Goal: Transaction & Acquisition: Purchase product/service

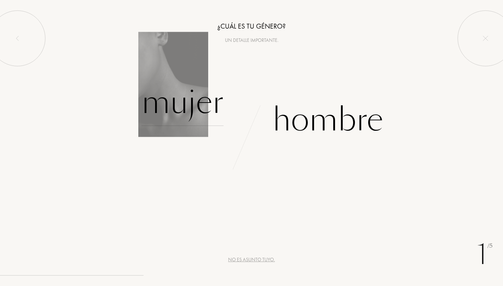
click at [172, 111] on div "Mujer" at bounding box center [182, 102] width 82 height 47
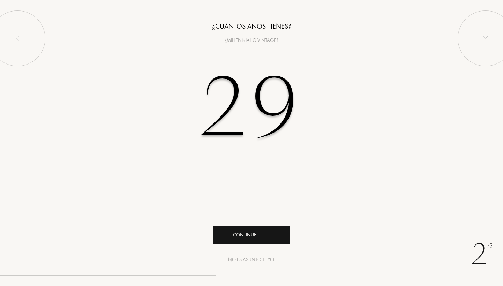
type input "29"
click at [238, 237] on div "Continue" at bounding box center [251, 235] width 77 height 19
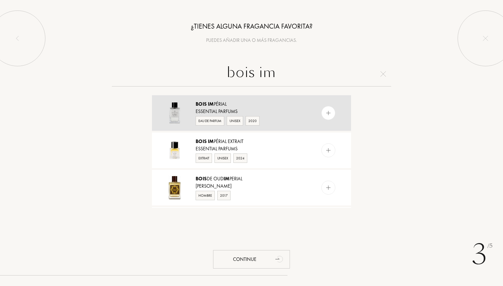
type input "bois im"
click at [328, 113] on img at bounding box center [328, 113] width 7 height 7
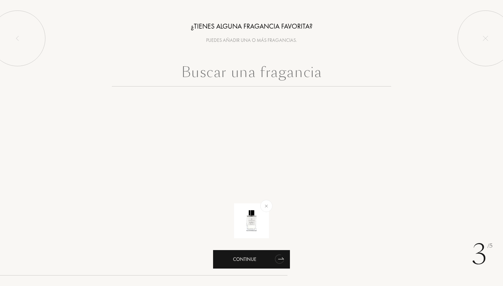
click at [247, 255] on div "Continue" at bounding box center [251, 259] width 77 height 19
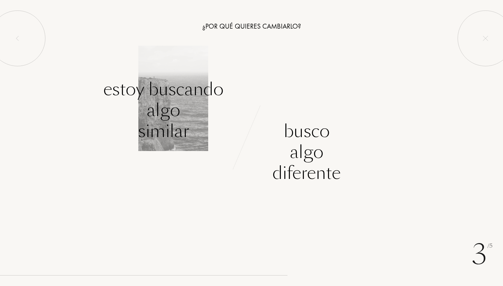
click at [156, 130] on div "Estoy buscando algo similar" at bounding box center [163, 110] width 120 height 63
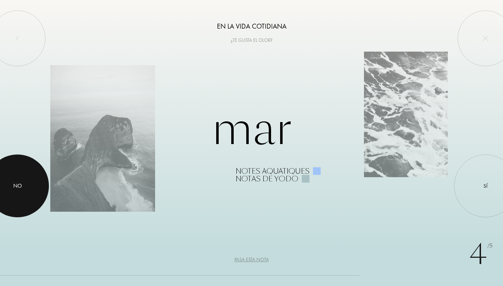
click at [19, 183] on div "No" at bounding box center [17, 186] width 9 height 8
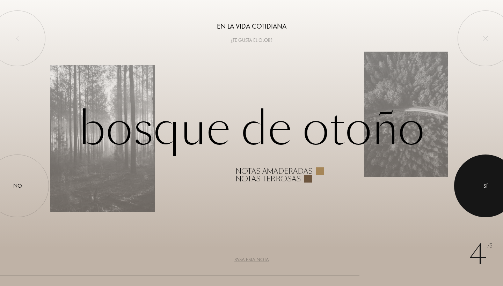
click at [473, 187] on div at bounding box center [485, 186] width 63 height 63
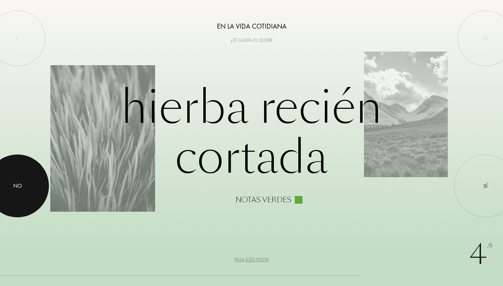
click at [29, 197] on div at bounding box center [17, 186] width 63 height 63
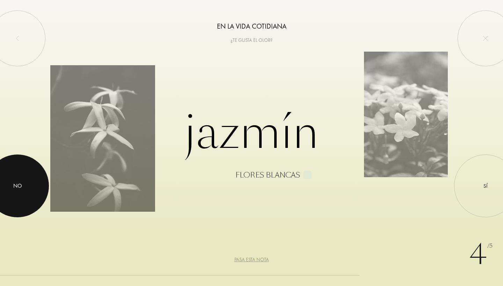
click at [27, 197] on div at bounding box center [17, 186] width 63 height 63
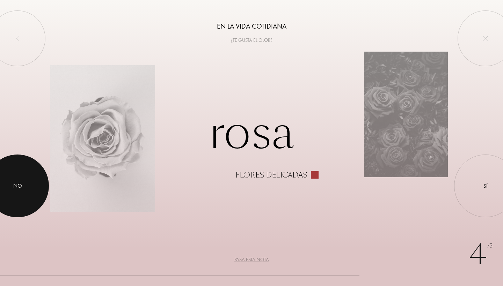
click at [32, 192] on div at bounding box center [17, 186] width 63 height 63
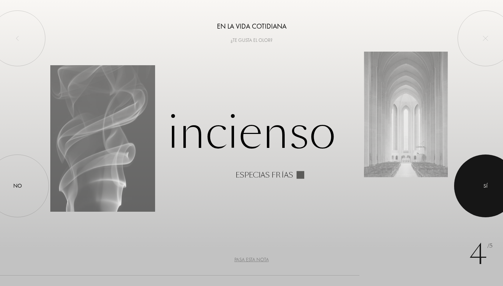
click at [472, 169] on div at bounding box center [485, 186] width 63 height 63
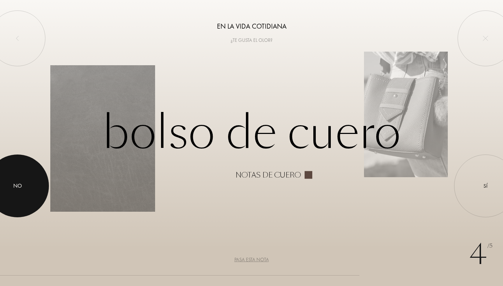
click at [17, 204] on div at bounding box center [17, 186] width 63 height 63
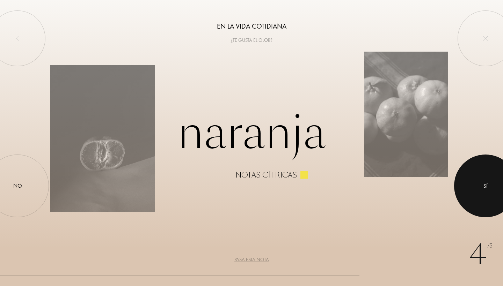
click at [477, 174] on div at bounding box center [485, 186] width 63 height 63
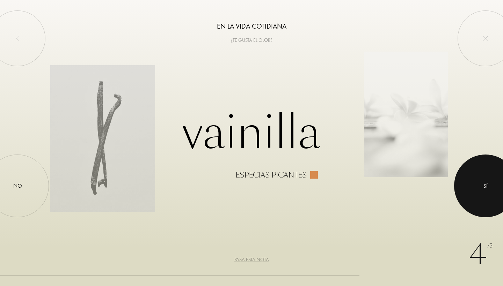
click at [477, 174] on div at bounding box center [485, 186] width 63 height 63
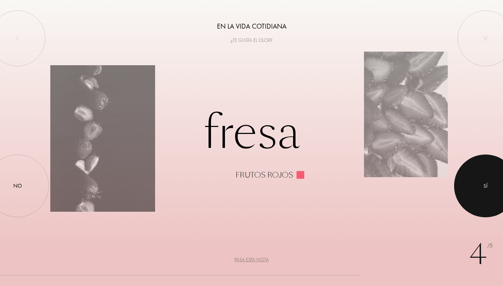
click at [477, 174] on div at bounding box center [485, 186] width 63 height 63
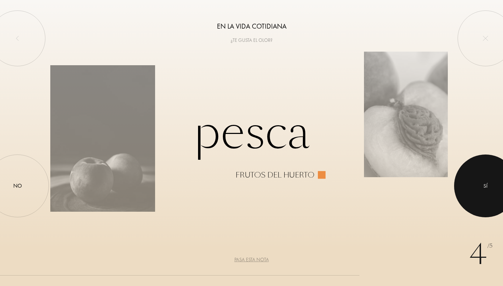
click at [477, 174] on div at bounding box center [485, 186] width 63 height 63
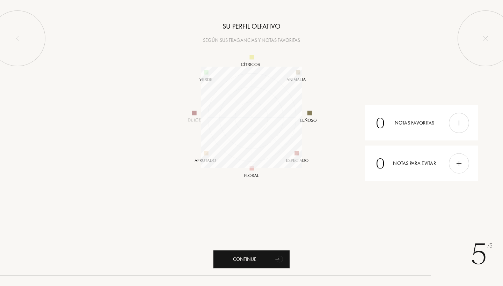
scroll to position [101, 101]
click at [259, 260] on div "Continue" at bounding box center [251, 259] width 77 height 19
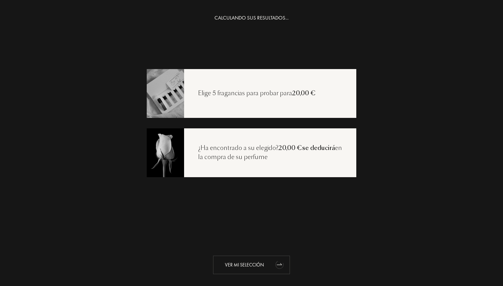
click at [245, 265] on div "Ver mi selección" at bounding box center [251, 265] width 77 height 19
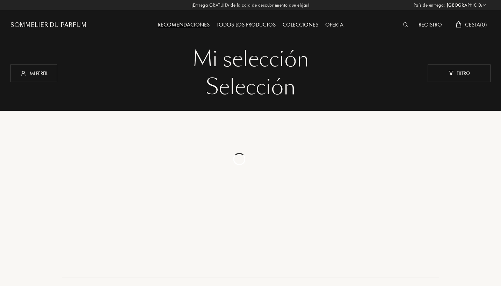
select select "ES"
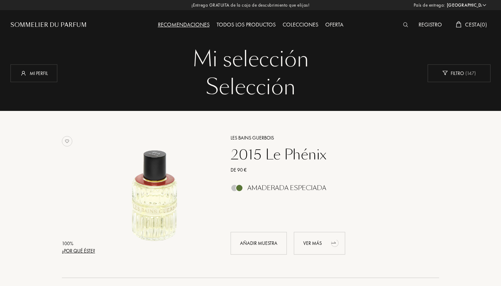
click at [306, 247] on div "Ver más" at bounding box center [319, 243] width 51 height 23
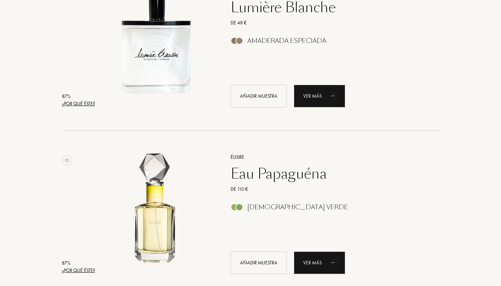
scroll to position [1489, 0]
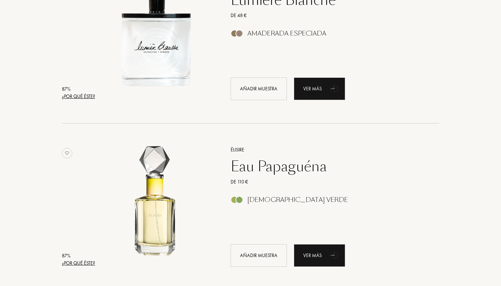
click at [279, 164] on div "Eau Papaguéna" at bounding box center [327, 166] width 204 height 17
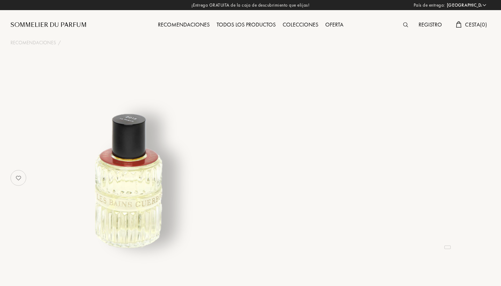
select select "ES"
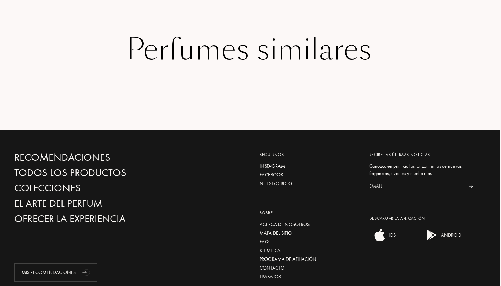
scroll to position [1186, 1]
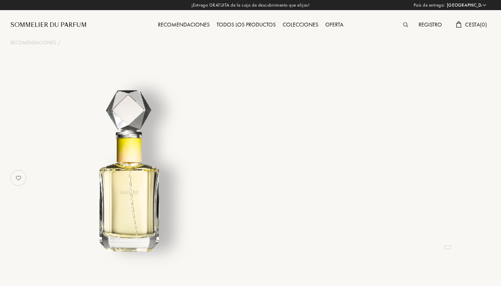
select select "ES"
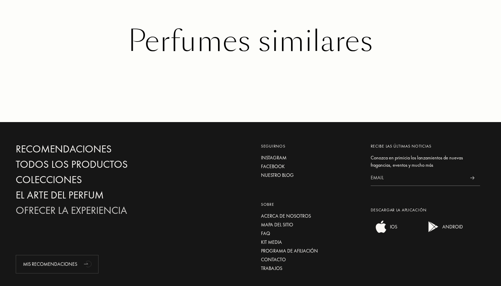
scroll to position [1212, 0]
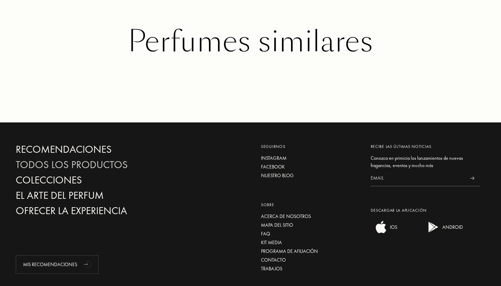
click at [85, 159] on div "Todos los productos" at bounding box center [91, 165] width 150 height 12
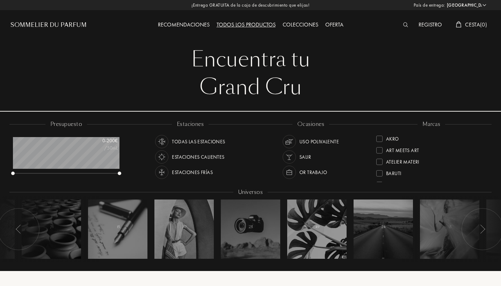
select select "ES"
click at [307, 169] on div "or trabajo" at bounding box center [313, 172] width 28 height 13
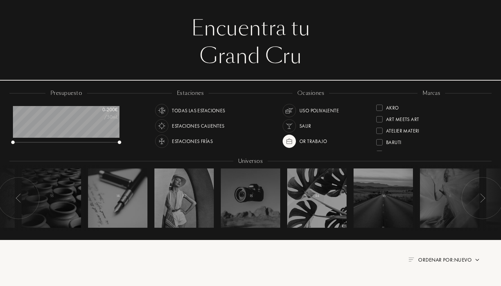
scroll to position [38, 0]
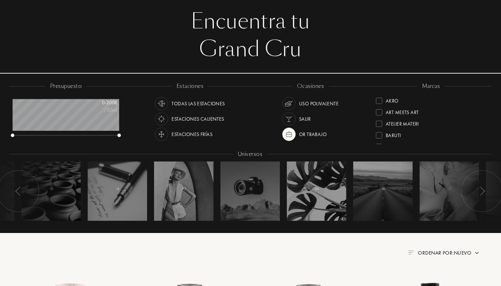
click at [304, 101] on div "Uso polivalente" at bounding box center [318, 103] width 39 height 13
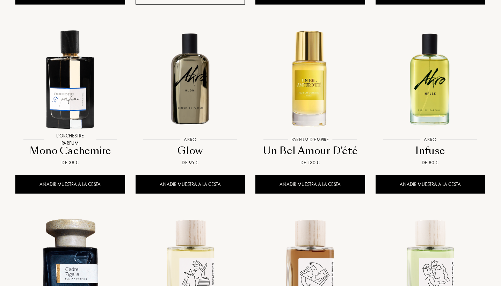
scroll to position [507, 0]
